Goal: Find specific page/section: Find specific page/section

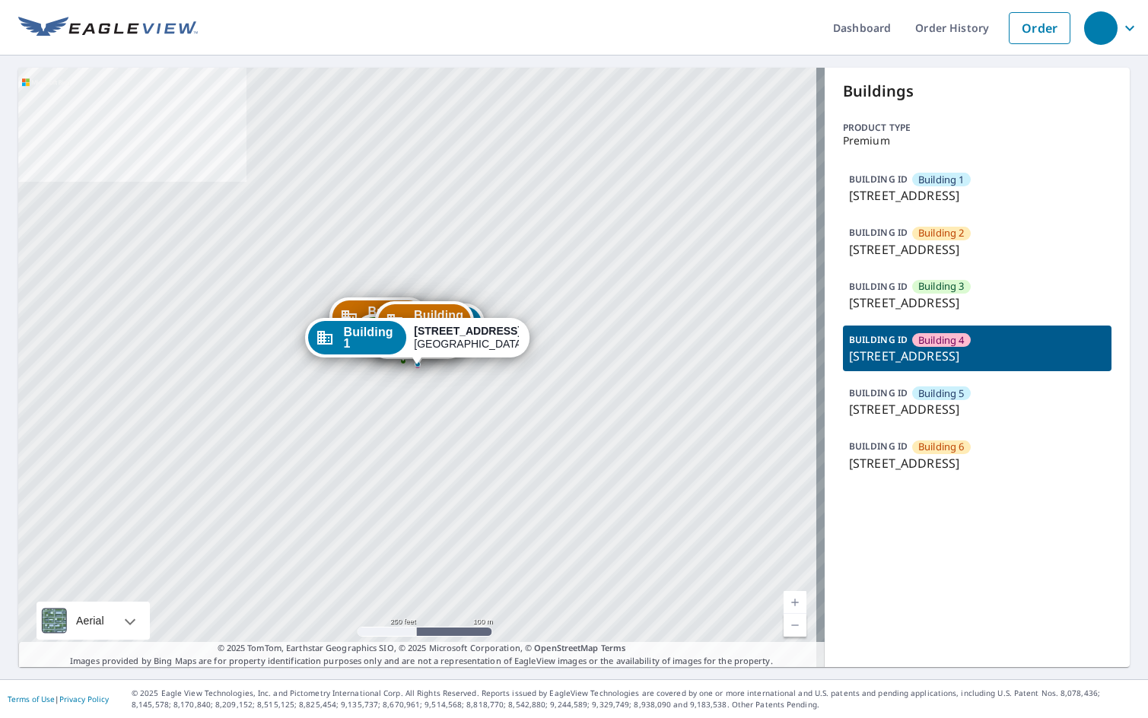
click at [857, 569] on div "Buildings Product type Premium BUILDING ID Building 1 [STREET_ADDRESS][GEOGRAPH…" at bounding box center [977, 368] width 305 height 600
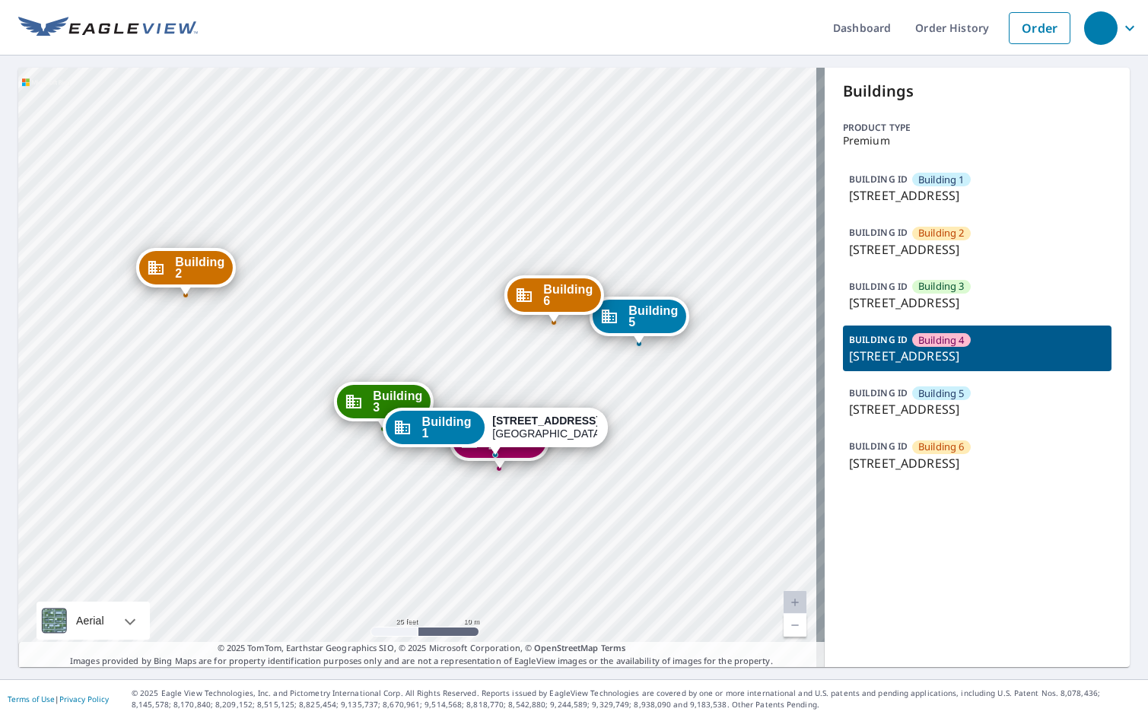
drag, startPoint x: 614, startPoint y: 282, endPoint x: 620, endPoint y: 148, distance: 134.1
click at [620, 148] on div "Building [GEOGRAPHIC_DATA][STREET_ADDRESS] [GEOGRAPHIC_DATA][STREET_ADDRESS] [G…" at bounding box center [421, 368] width 807 height 600
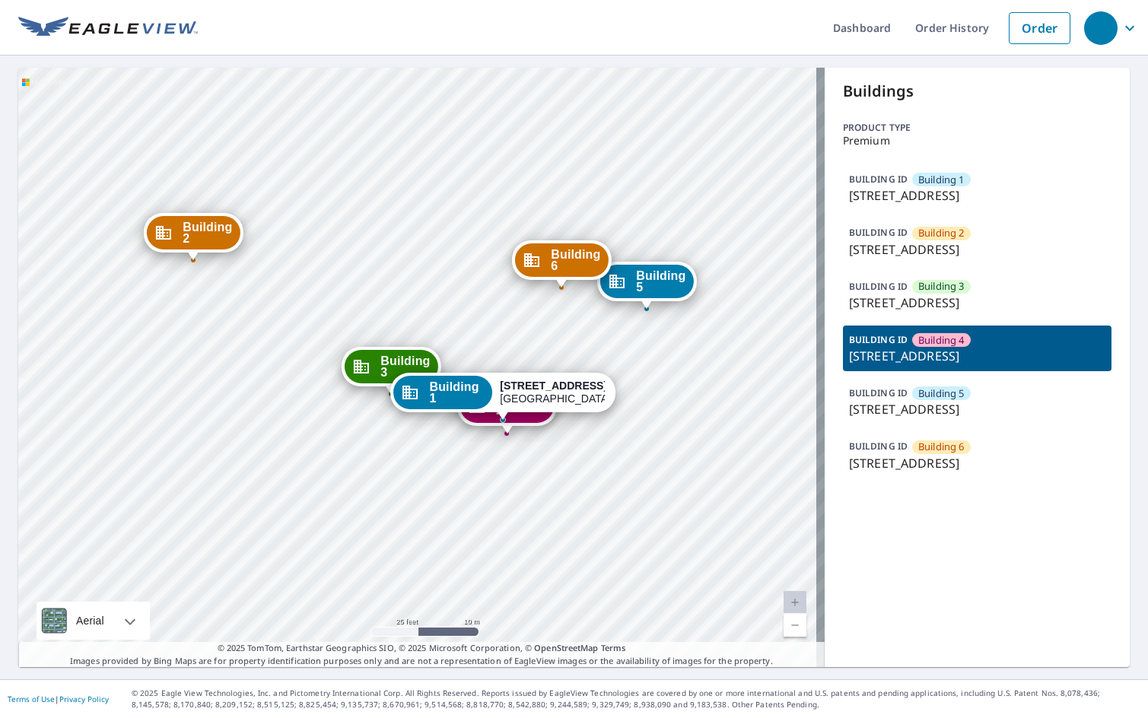
click at [943, 356] on p "[STREET_ADDRESS]" at bounding box center [977, 356] width 256 height 18
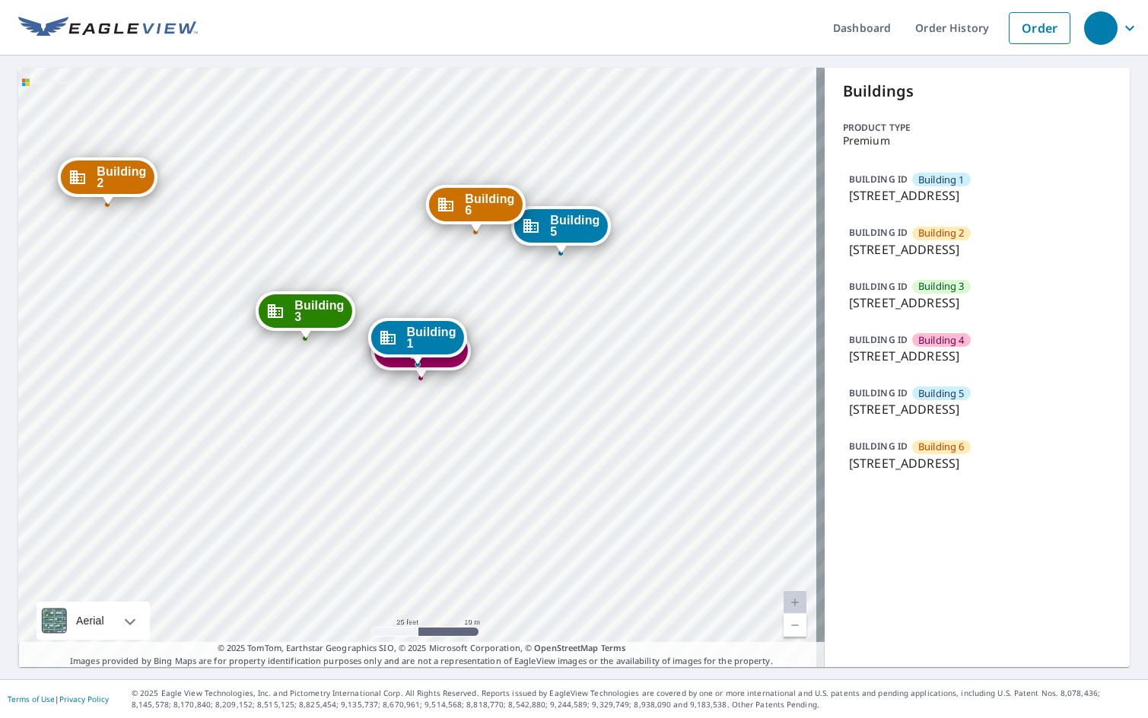
click at [940, 190] on p "[STREET_ADDRESS]" at bounding box center [977, 195] width 256 height 18
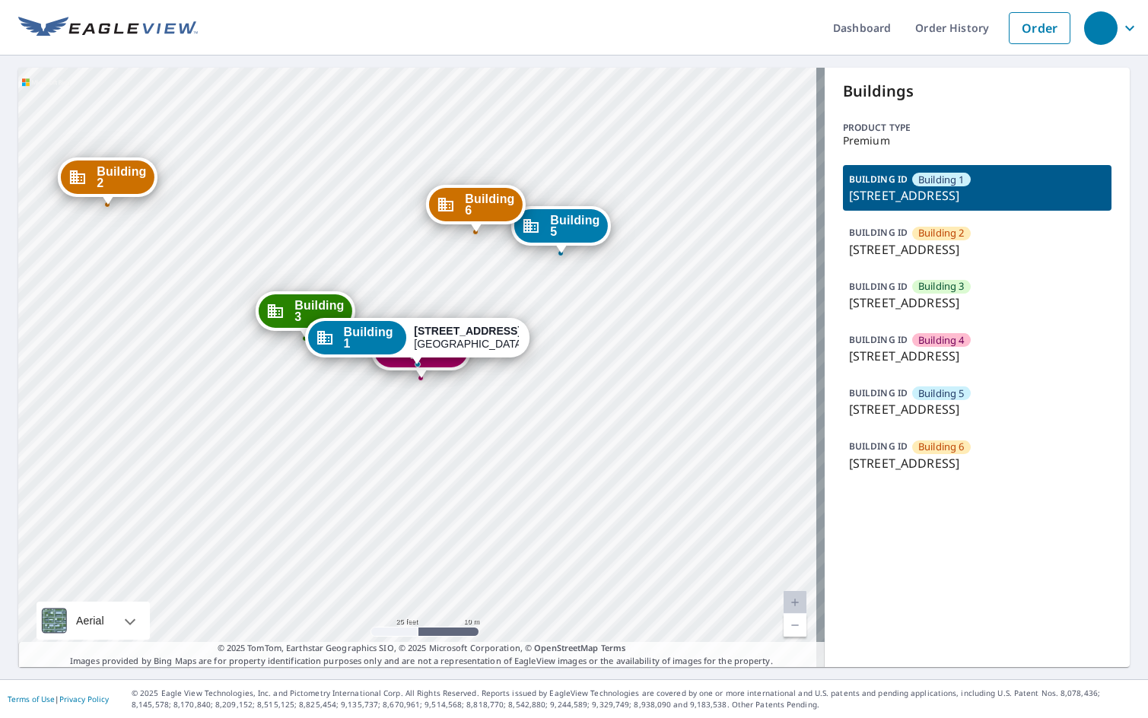
click at [933, 348] on p "[STREET_ADDRESS]" at bounding box center [977, 356] width 256 height 18
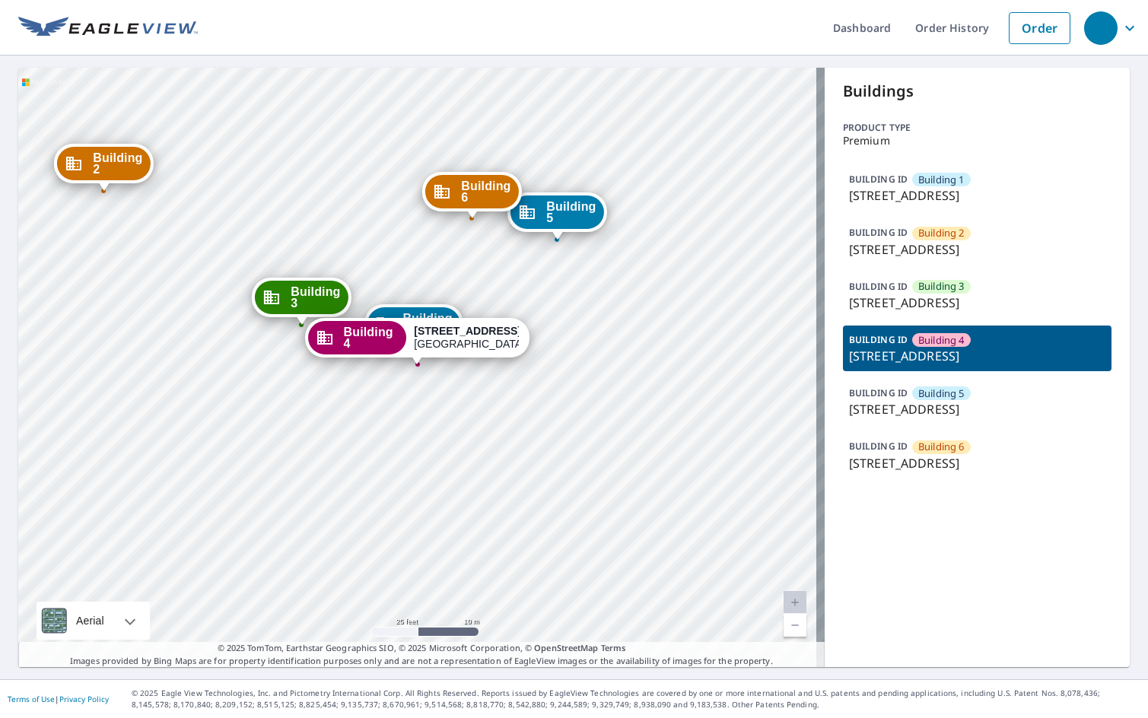
click at [969, 191] on p "[STREET_ADDRESS]" at bounding box center [977, 195] width 256 height 18
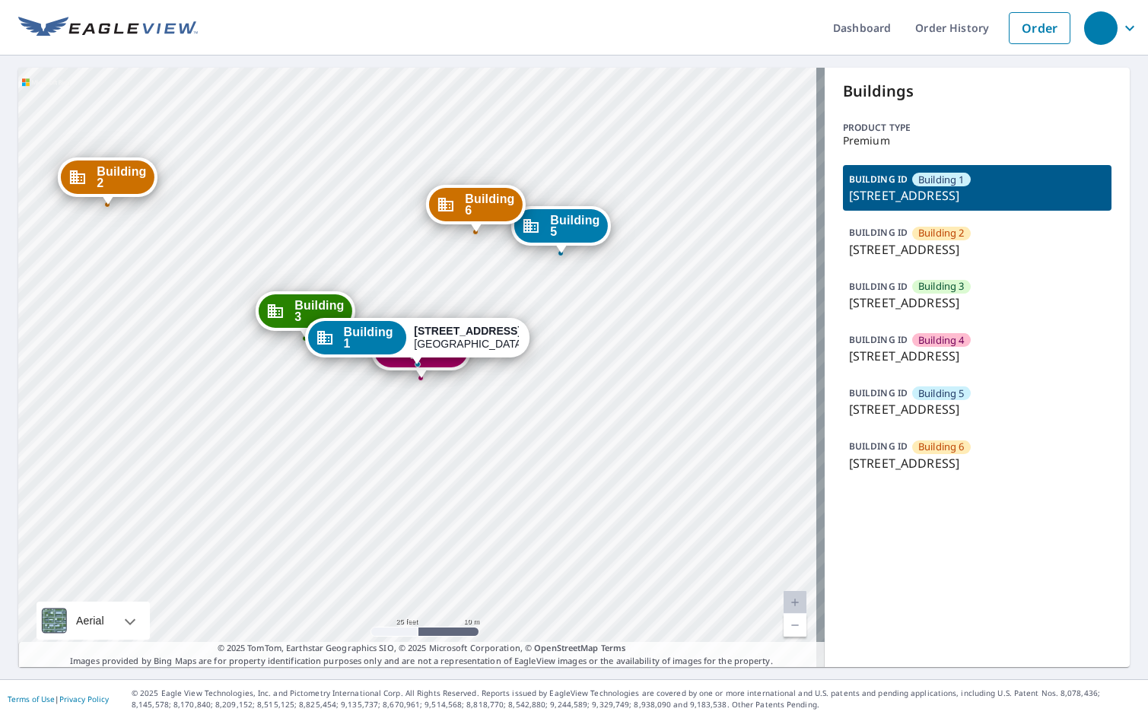
click at [942, 345] on span "Building 4" at bounding box center [941, 340] width 46 height 14
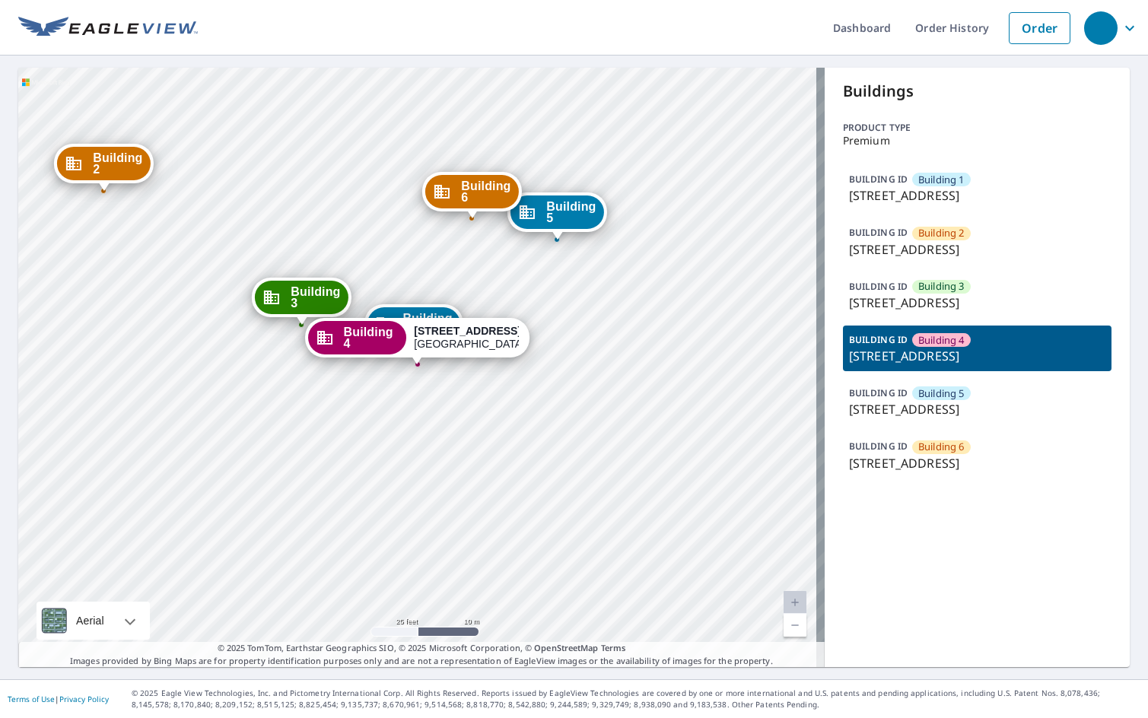
click at [970, 206] on div "BUILDING [GEOGRAPHIC_DATA] 1 [STREET_ADDRESS]" at bounding box center [977, 188] width 269 height 46
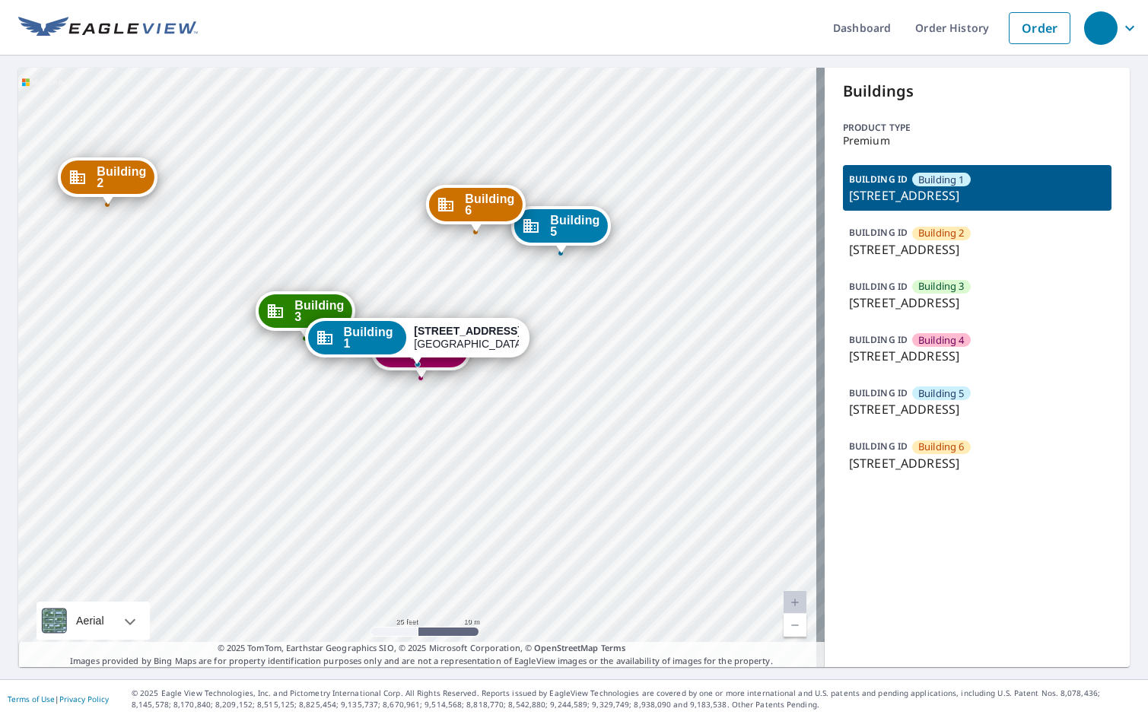
click at [970, 345] on div "BUILDING [GEOGRAPHIC_DATA] [GEOGRAPHIC_DATA][STREET_ADDRESS]" at bounding box center [977, 349] width 269 height 46
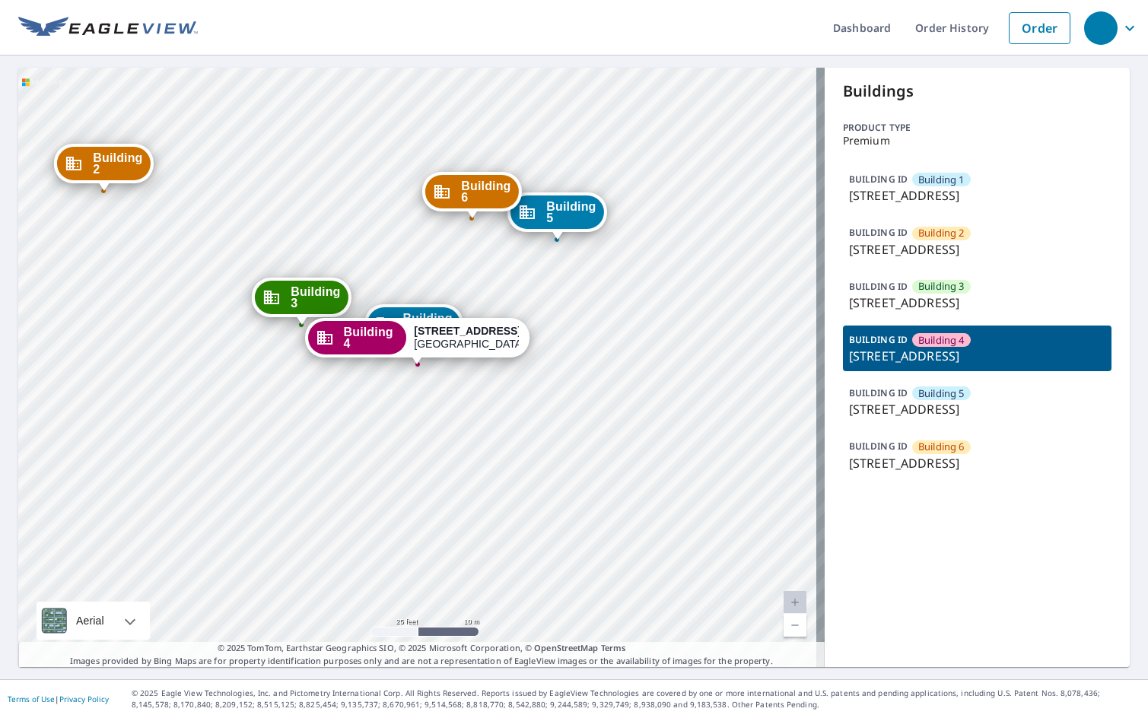
click at [982, 205] on p "[STREET_ADDRESS]" at bounding box center [977, 195] width 256 height 18
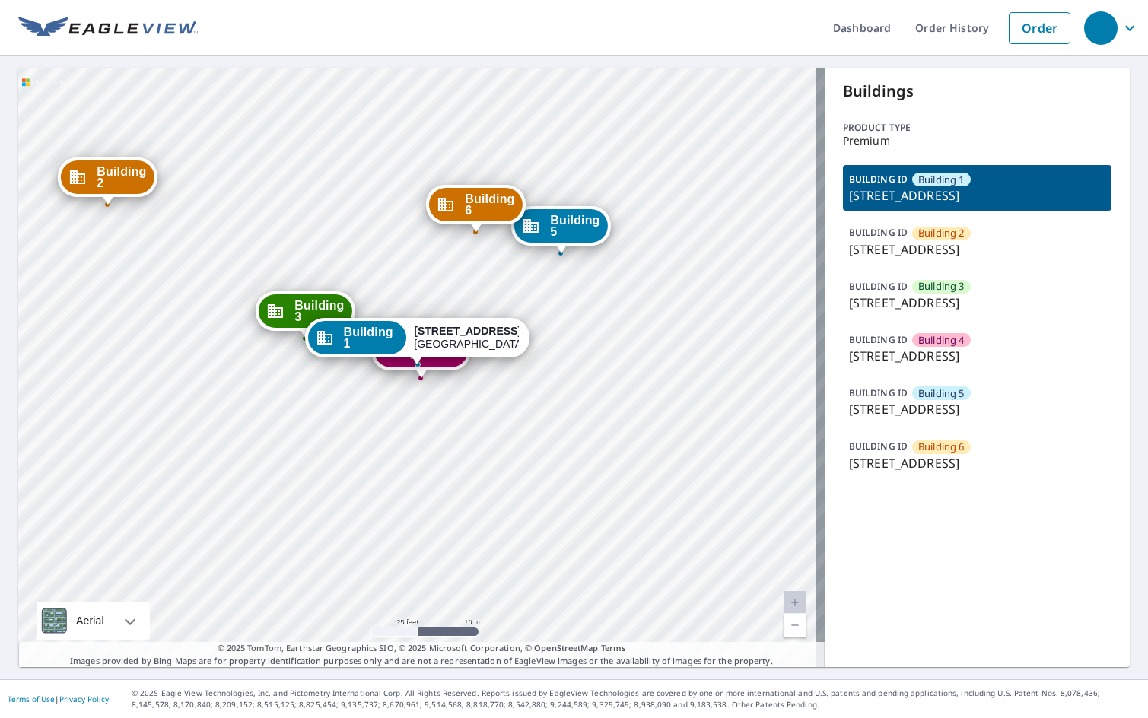
click at [1010, 345] on div "BUILDING [GEOGRAPHIC_DATA] [GEOGRAPHIC_DATA][STREET_ADDRESS]" at bounding box center [977, 349] width 269 height 46
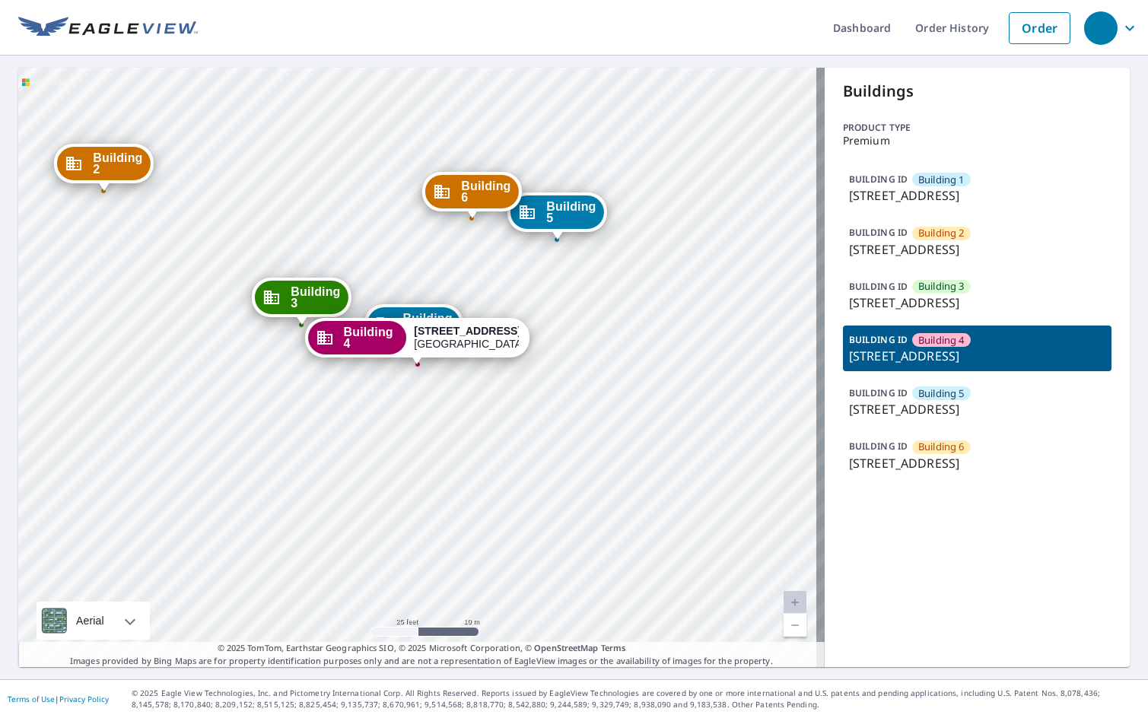
click at [713, 17] on ul "Dashboard Order History Order" at bounding box center [638, 28] width 880 height 56
